Goal: Task Accomplishment & Management: Manage account settings

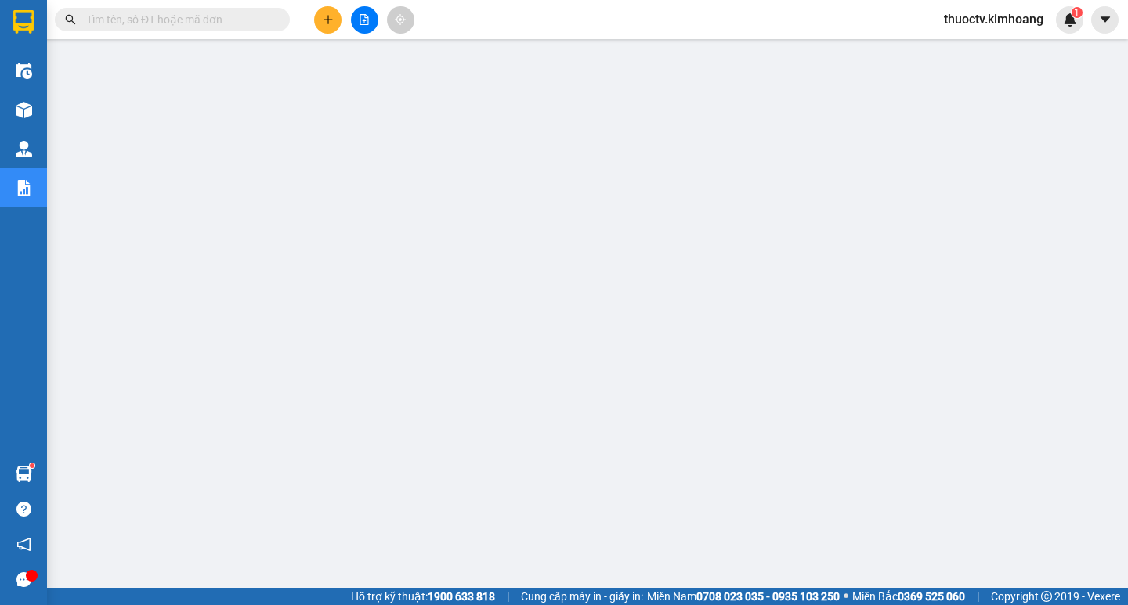
click at [160, 21] on input "text" at bounding box center [178, 19] width 185 height 17
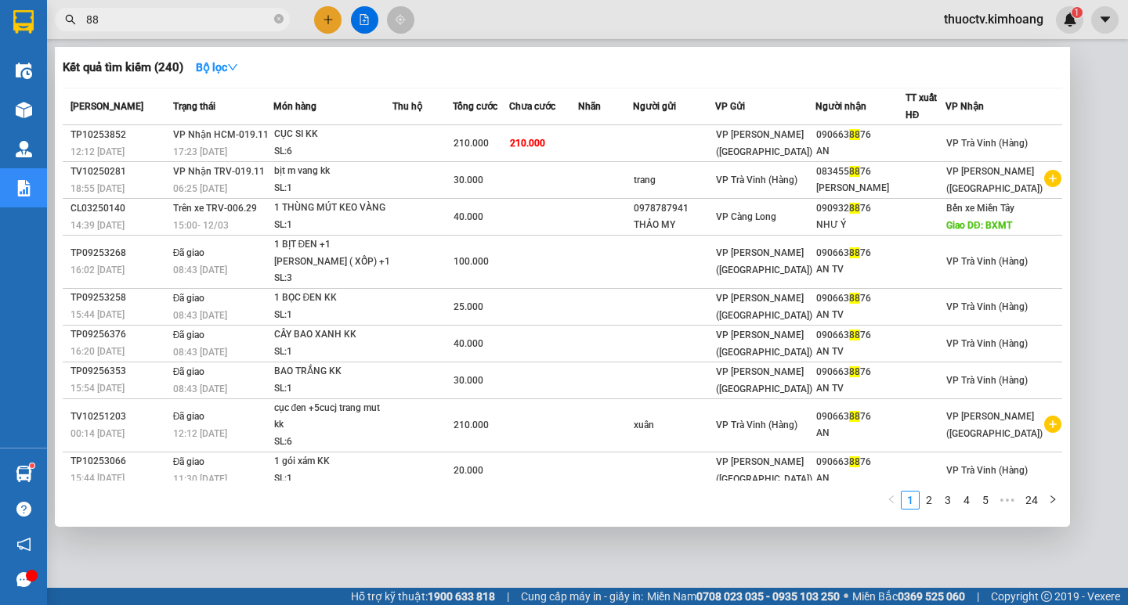
type input "8"
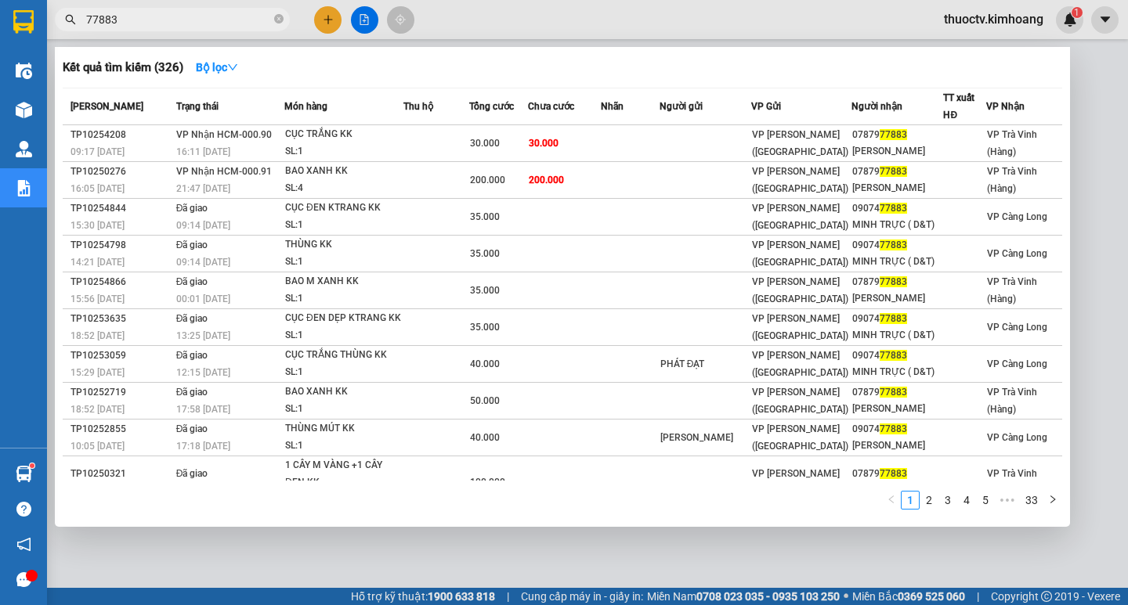
type input "77883"
click at [146, 28] on span "77883" at bounding box center [172, 19] width 235 height 23
click at [146, 27] on span "77883" at bounding box center [172, 19] width 235 height 23
click at [146, 23] on input "77883" at bounding box center [178, 19] width 185 height 17
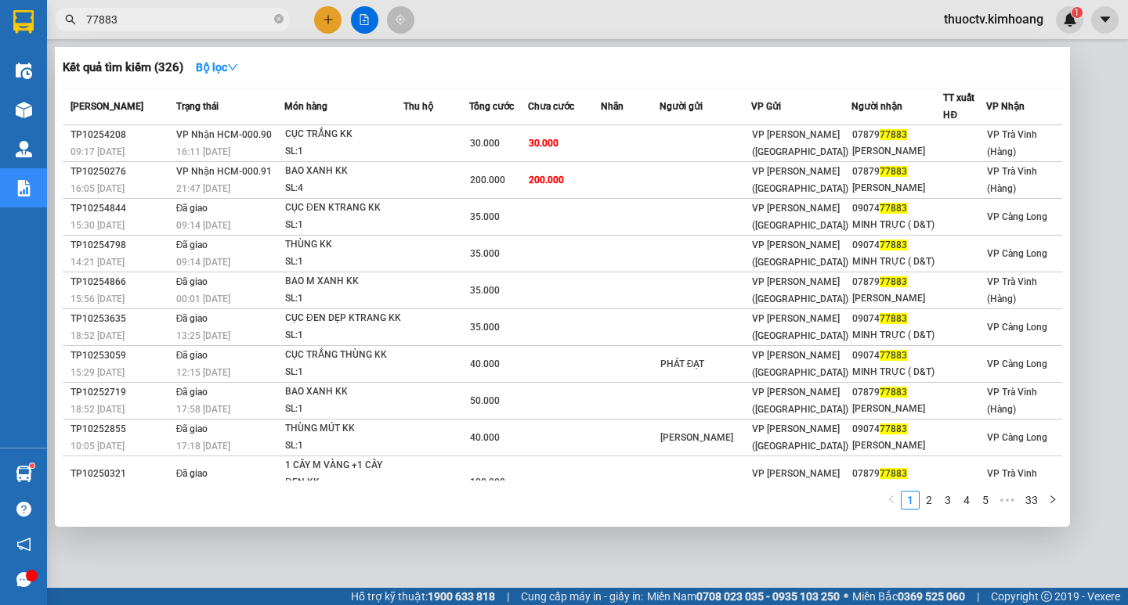
click at [146, 23] on input "77883" at bounding box center [178, 19] width 185 height 17
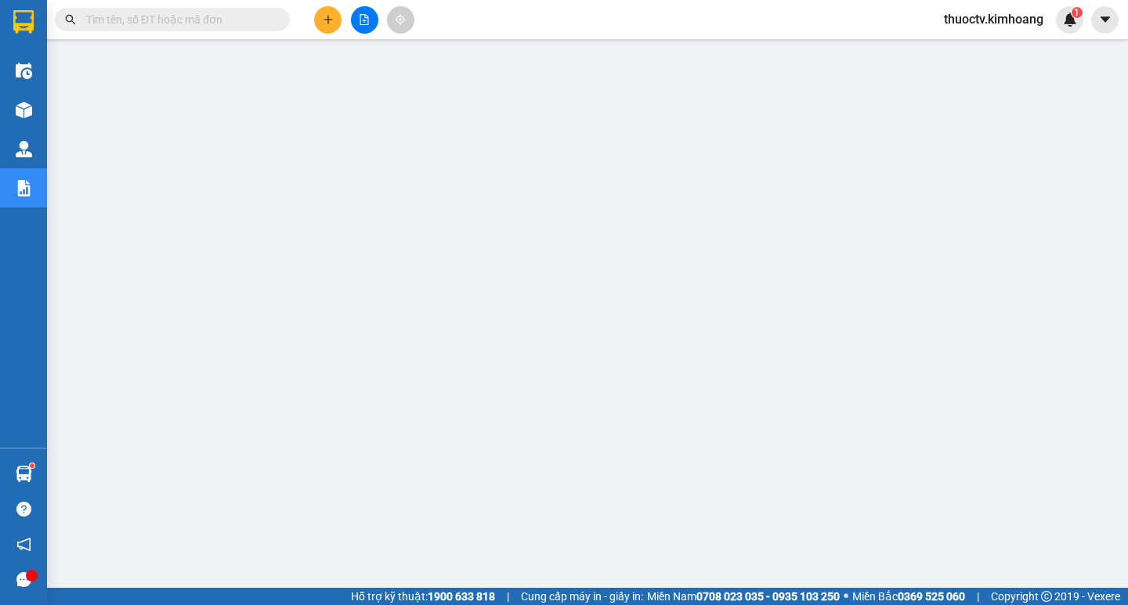
click at [985, 18] on span "thuoctv.kimhoang" at bounding box center [993, 19] width 125 height 20
click at [994, 51] on span "Đăng xuất" at bounding box center [999, 48] width 93 height 17
